Goal: Transaction & Acquisition: Purchase product/service

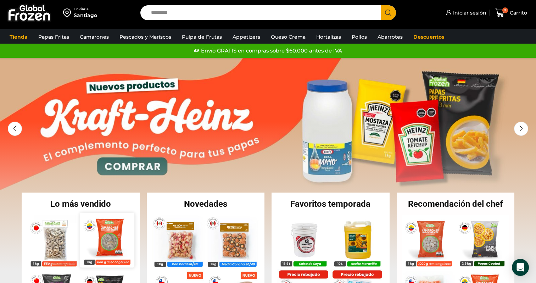
click at [108, 238] on img at bounding box center [108, 240] width 54 height 54
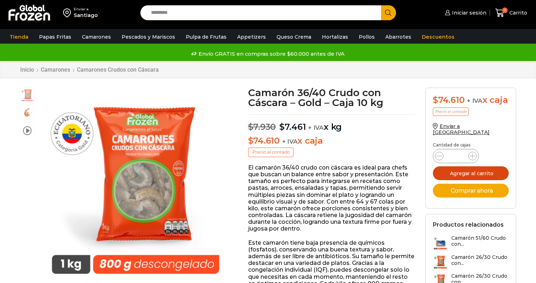
click at [459, 166] on button "Agregar al carrito" at bounding box center [471, 173] width 76 height 14
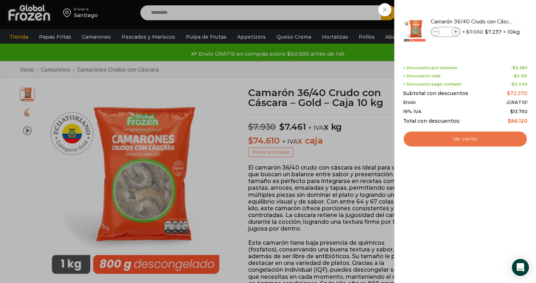
click at [465, 146] on link "Ver carrito" at bounding box center [465, 139] width 125 height 16
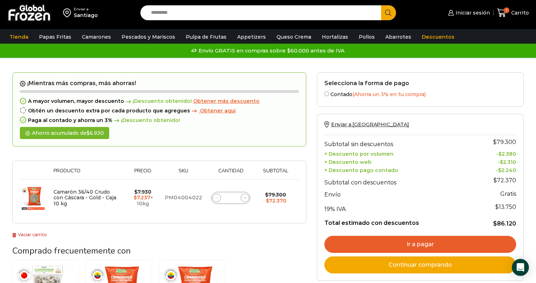
click at [37, 237] on link "Vaciar carrito" at bounding box center [29, 234] width 34 height 5
